Goal: Communication & Community: Answer question/provide support

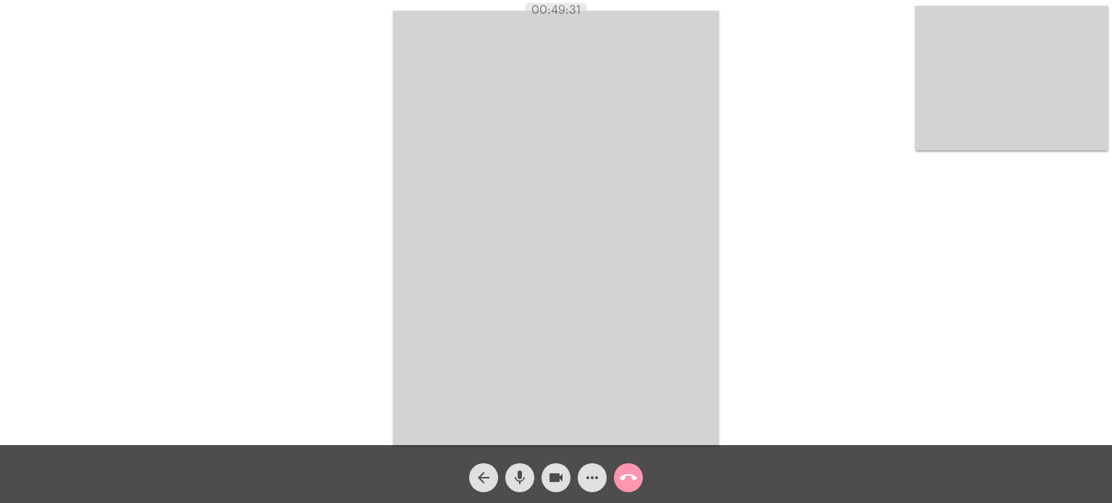
click at [788, 97] on div "Acessando Câmera e Microfone..." at bounding box center [555, 226] width 1109 height 445
click at [620, 476] on mat-icon "call_end" at bounding box center [628, 477] width 17 height 17
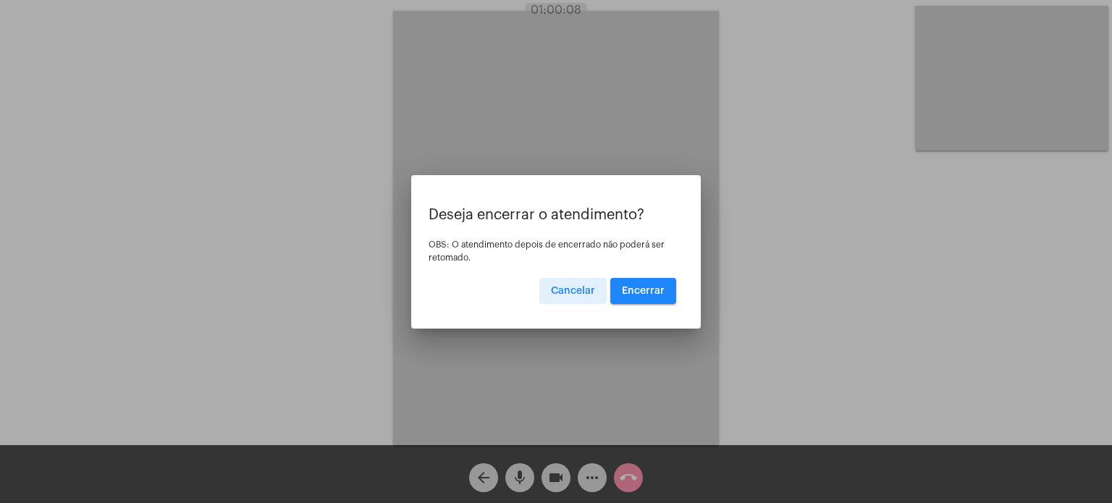
click at [631, 281] on button "Encerrar" at bounding box center [643, 291] width 66 height 26
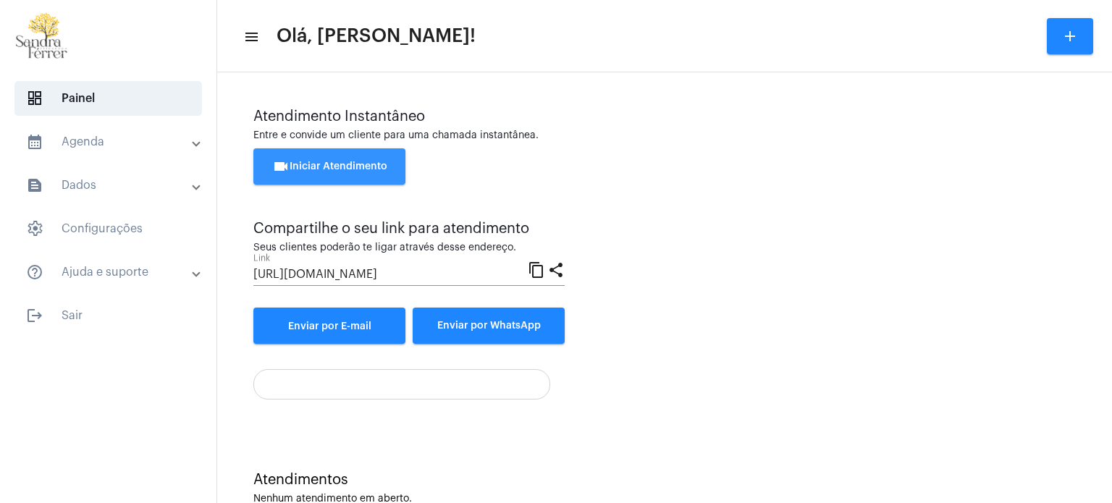
click at [344, 167] on span "videocam Iniciar Atendimento" at bounding box center [329, 166] width 115 height 10
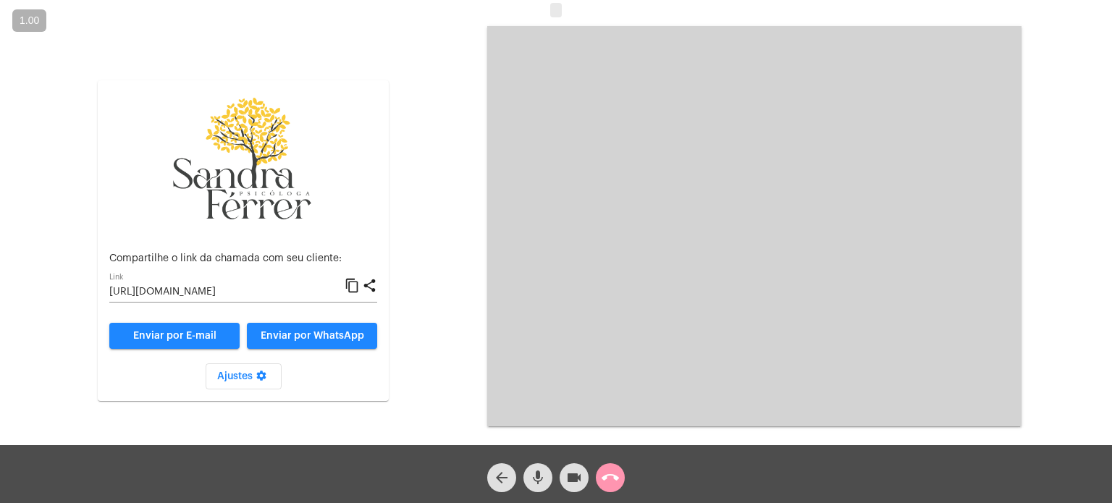
click at [356, 286] on mat-icon "content_copy" at bounding box center [352, 285] width 15 height 17
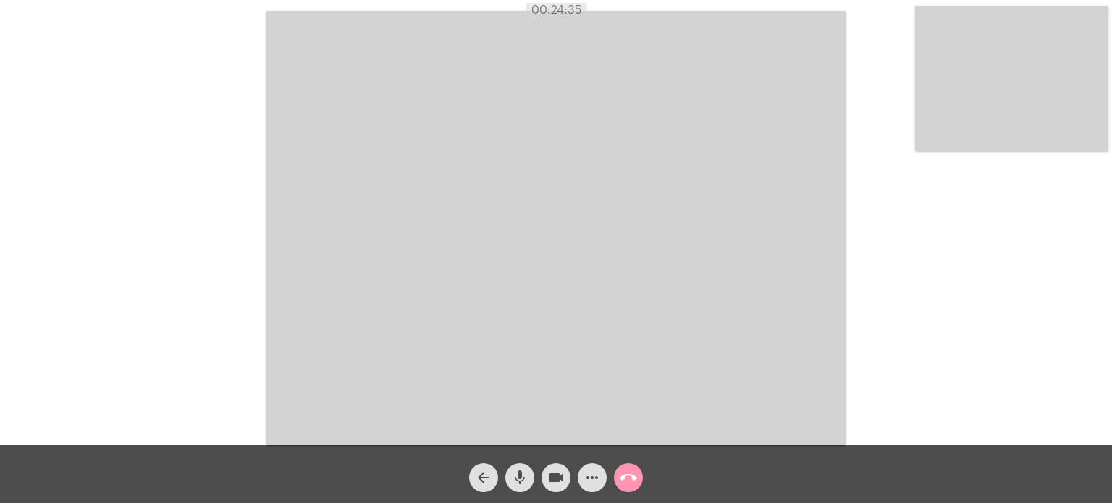
click at [1028, 367] on div "Acessando Câmera e Microfone..." at bounding box center [555, 226] width 1109 height 445
